Goal: Transaction & Acquisition: Download file/media

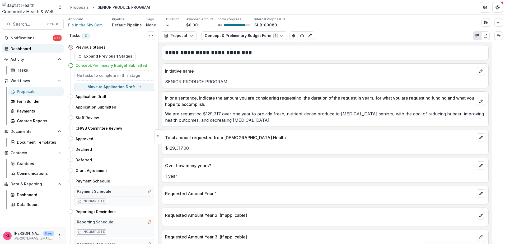
click at [24, 49] on div "Dashboard" at bounding box center [35, 49] width 49 height 6
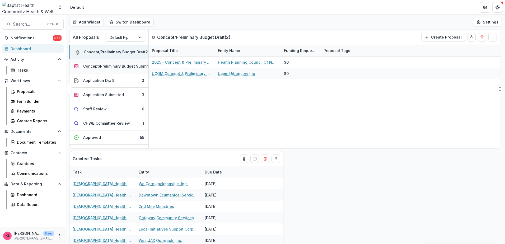
click at [124, 66] on div "Concept/Preliminary Budget Submitted" at bounding box center [119, 66] width 72 height 6
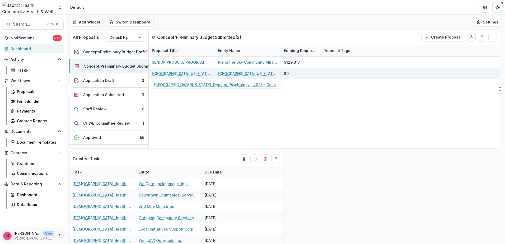
click at [191, 74] on link "[GEOGRAPHIC_DATA][US_STATE], Dept. of Psychology - 2025 - Concept & Preliminary…" at bounding box center [182, 74] width 60 height 6
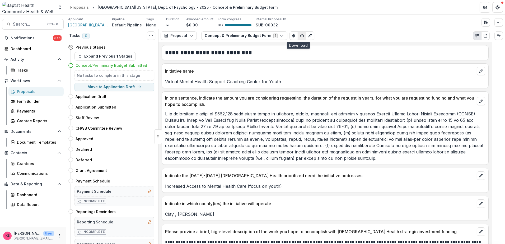
click at [300, 36] on icon "button" at bounding box center [302, 36] width 4 height 4
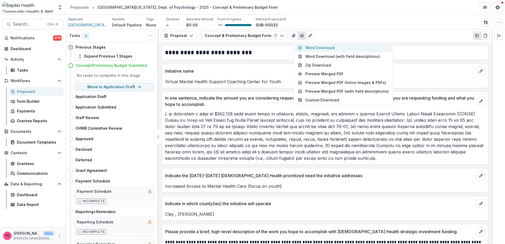
click at [309, 47] on button "Word Download" at bounding box center [343, 47] width 97 height 9
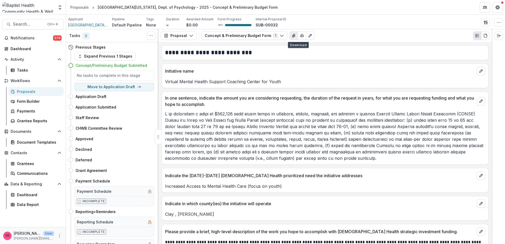
click at [292, 36] on icon "View Attached Files" at bounding box center [294, 36] width 4 height 4
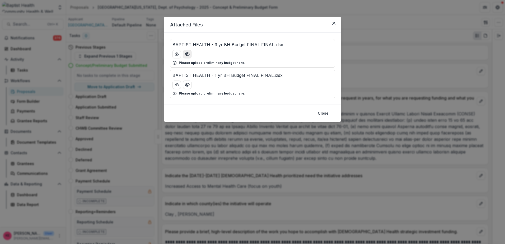
click at [189, 53] on icon "Preview BAPTIST HEALTH - 3 yr BH Budget FINAL FINAL.xlsx" at bounding box center [187, 54] width 5 height 5
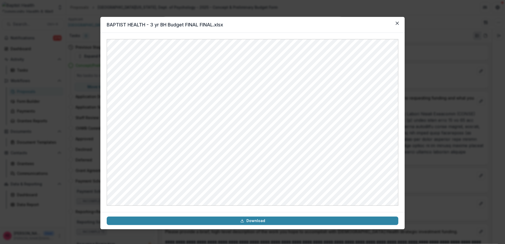
click at [403, 24] on header "BAPTIST HEALTH - 3 yr BH Budget FINAL FINAL.xlsx" at bounding box center [252, 25] width 304 height 16
click at [398, 24] on icon "Close" at bounding box center [397, 23] width 3 height 3
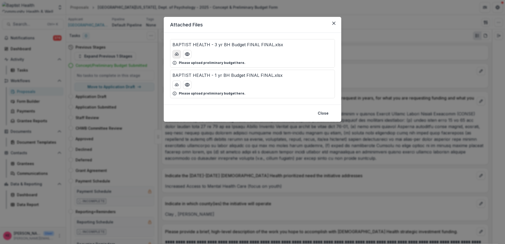
click at [177, 53] on icon "download-button" at bounding box center [176, 54] width 3 height 3
